Goal: Communication & Community: Connect with others

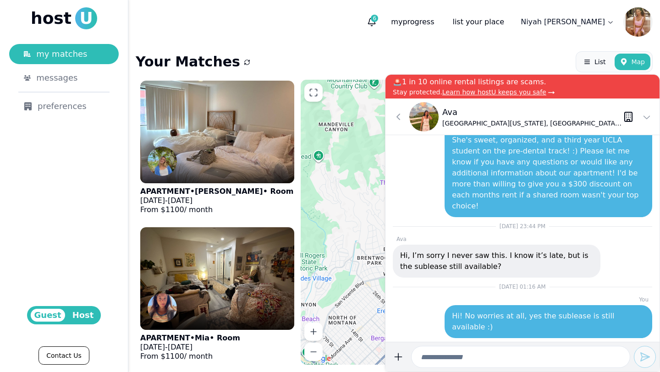
click at [368, 58] on div "Your Matches List Map" at bounding box center [394, 61] width 517 height 21
drag, startPoint x: 412, startPoint y: 22, endPoint x: 415, endPoint y: 17, distance: 6.2
click at [376, 17] on div "6" at bounding box center [371, 21] width 9 height 9
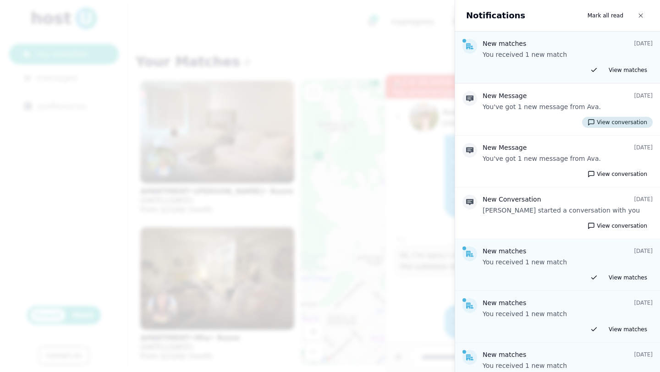
click at [603, 127] on button "View conversation" at bounding box center [617, 122] width 71 height 11
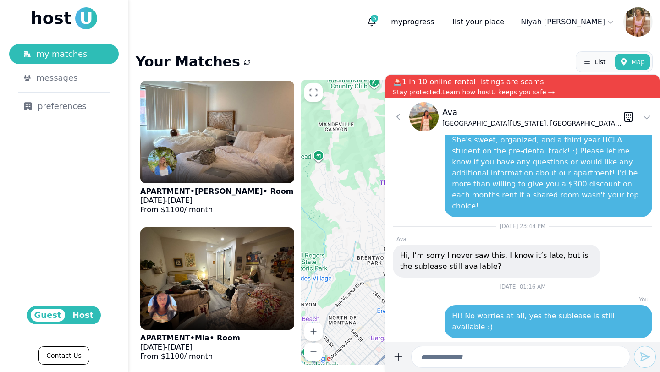
click at [287, 60] on div "Your Matches List Map" at bounding box center [394, 61] width 517 height 21
click at [412, 5] on header "5 my progress list your place Niyah Coleman" at bounding box center [394, 22] width 532 height 44
click at [380, 27] on button "5" at bounding box center [372, 22] width 17 height 17
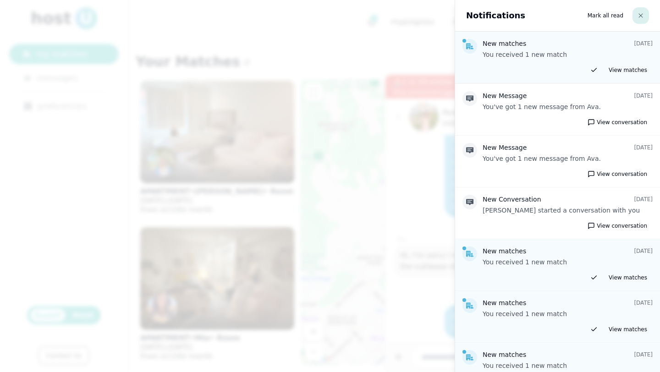
click at [640, 18] on button "button" at bounding box center [641, 15] width 17 height 17
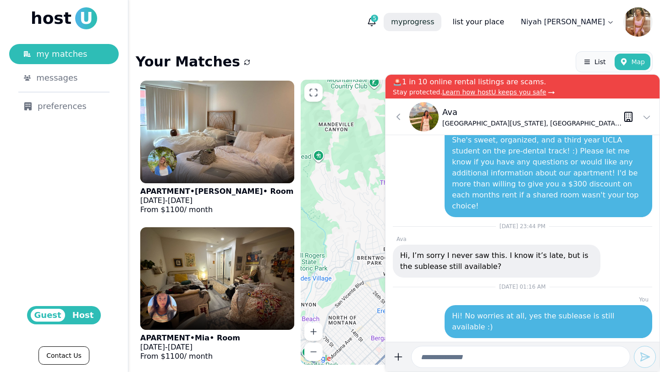
click at [441, 28] on p "my progress" at bounding box center [413, 22] width 58 height 18
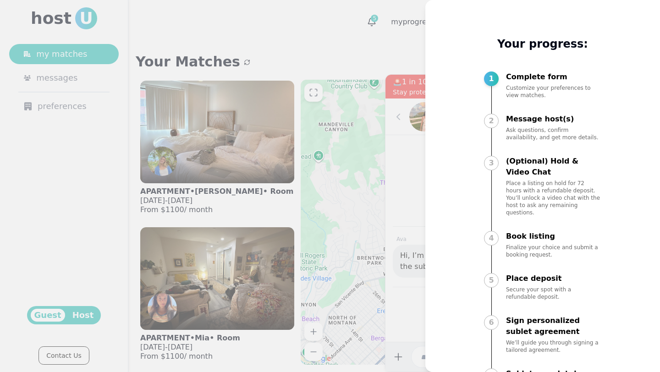
click at [262, 59] on div at bounding box center [330, 186] width 660 height 372
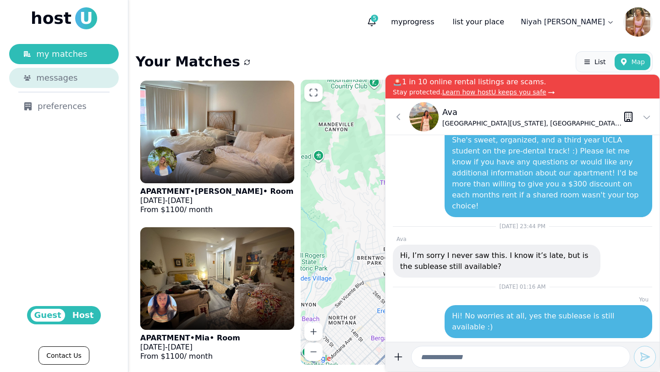
click at [54, 77] on span "messages" at bounding box center [56, 78] width 41 height 13
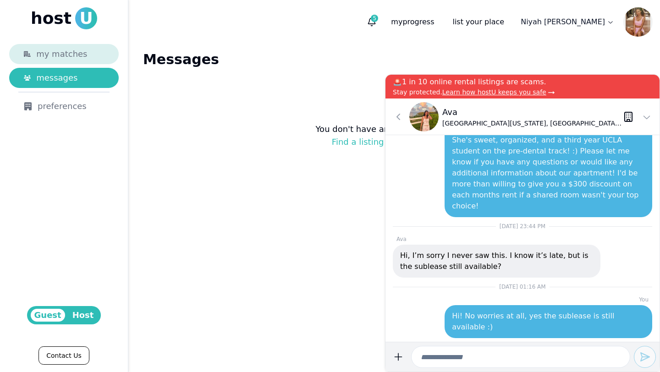
click at [72, 57] on span "my matches" at bounding box center [61, 54] width 51 height 13
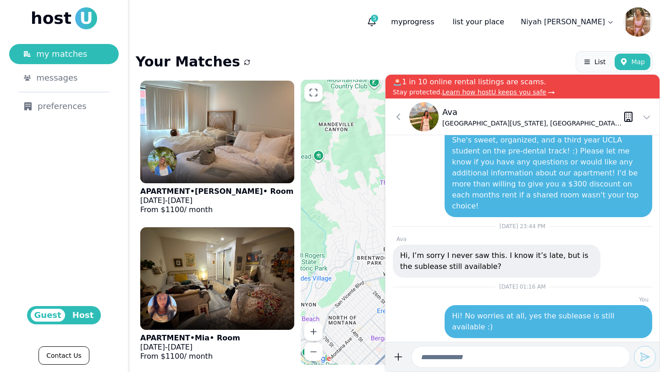
click at [348, 45] on div "Your Matches List Map APARTMENT • Lindsay • Room [DATE] - [DATE] From $ 1100 / …" at bounding box center [394, 208] width 532 height 328
click at [646, 119] on icon at bounding box center [646, 116] width 11 height 11
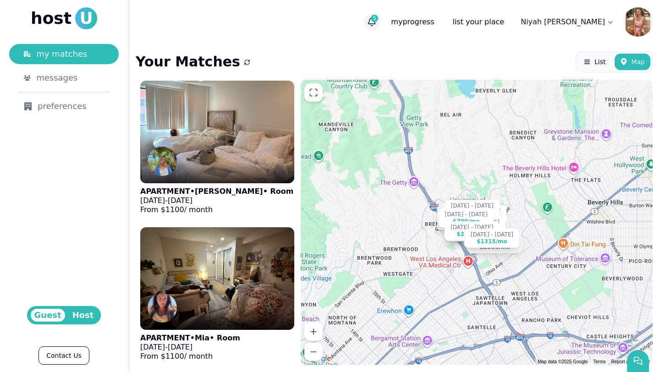
click at [376, 20] on icon "button" at bounding box center [371, 21] width 9 height 9
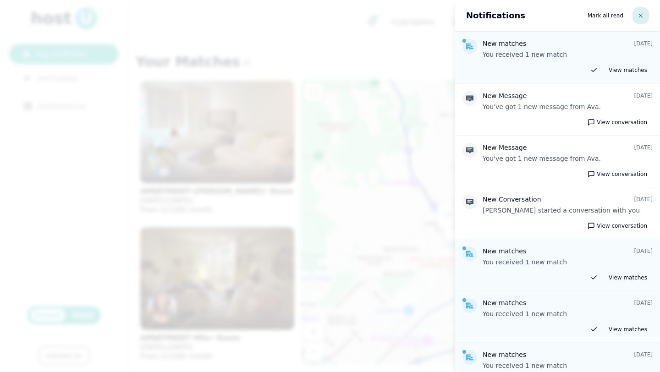
click at [641, 17] on icon "button" at bounding box center [641, 16] width 6 height 6
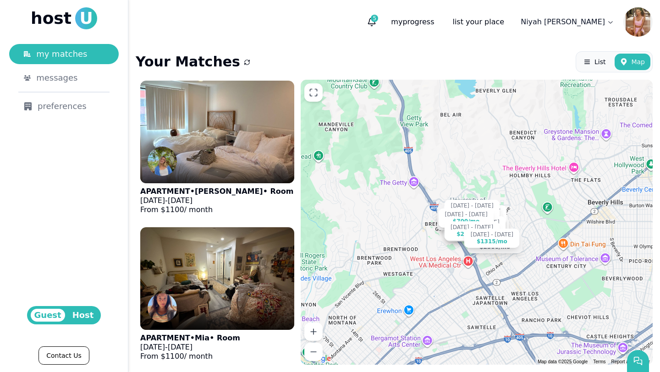
click at [212, 43] on header "5 my progress list your place Niyah Coleman" at bounding box center [394, 22] width 532 height 44
click at [373, 26] on icon "button" at bounding box center [371, 26] width 1 height 0
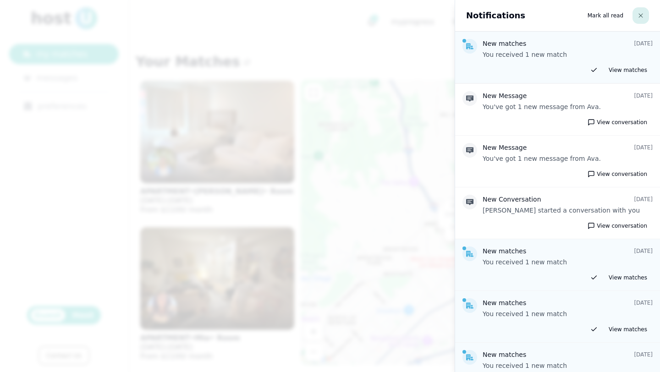
click at [637, 20] on button "button" at bounding box center [641, 15] width 17 height 17
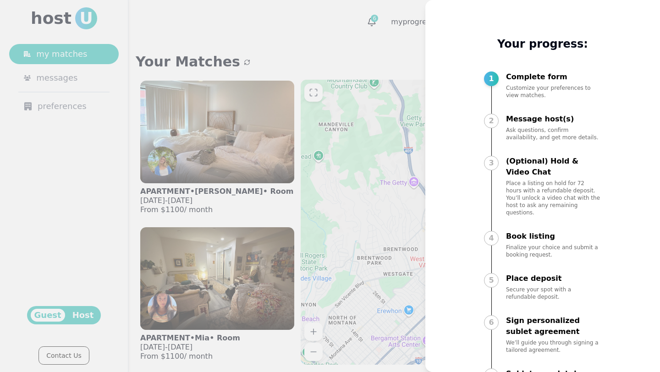
click at [373, 60] on div at bounding box center [330, 186] width 660 height 372
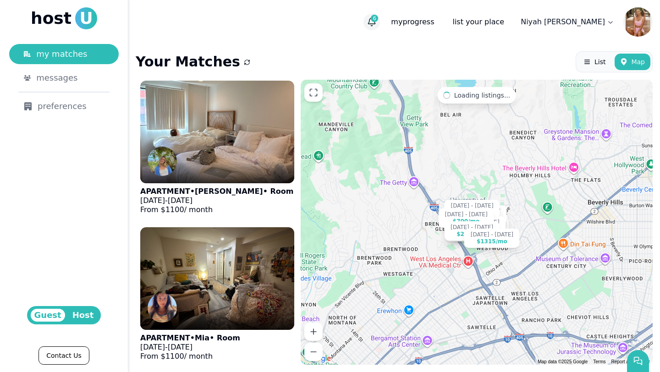
click at [378, 21] on span "6" at bounding box center [374, 18] width 7 height 7
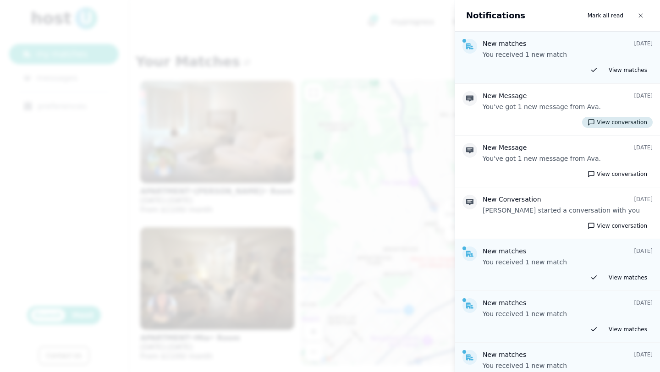
click at [621, 126] on button "View conversation" at bounding box center [617, 122] width 71 height 11
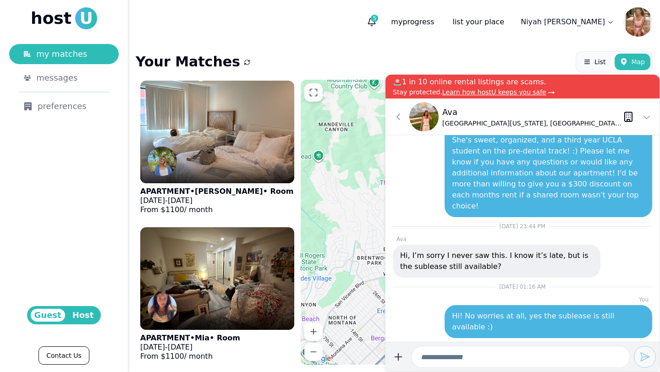
click at [325, 75] on div "Your Matches List Map APARTMENT • Lindsay • Room [DATE] - [DATE] From $ 1100 / …" at bounding box center [394, 208] width 532 height 328
